Goal: Transaction & Acquisition: Purchase product/service

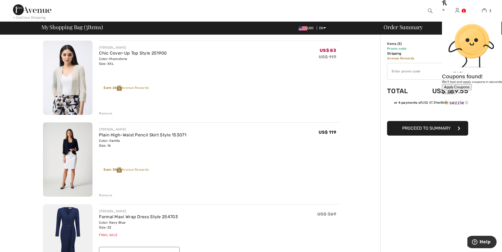
scroll to position [75, 0]
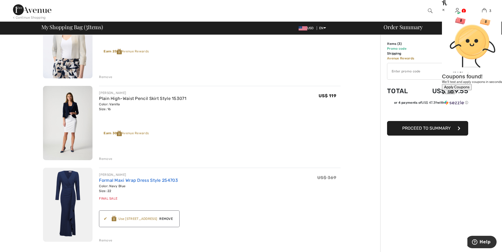
click at [154, 181] on link "Formal Maxi Wrap Dress Style 254703" at bounding box center [138, 180] width 79 height 5
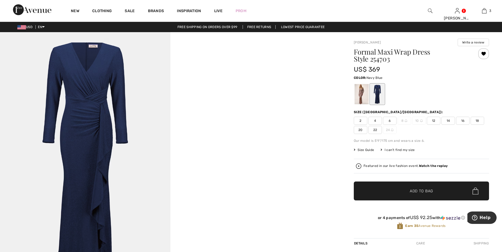
click at [373, 131] on span "22" at bounding box center [375, 130] width 14 height 8
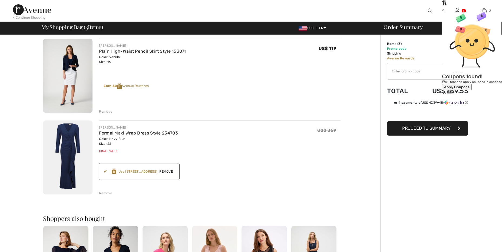
scroll to position [188, 0]
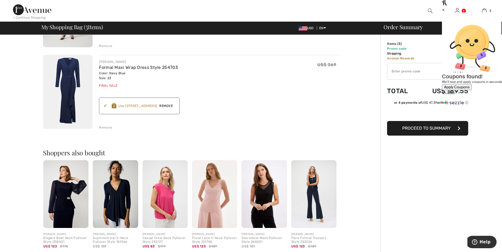
click at [173, 104] on div "Earn [STREET_ADDRESS] ✔ Use [STREET_ADDRESS] Rewards Apply Remove" at bounding box center [139, 106] width 81 height 17
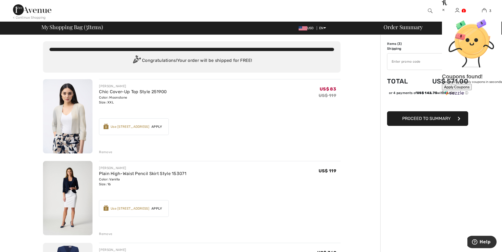
scroll to position [75, 0]
